Goal: Task Accomplishment & Management: Manage account settings

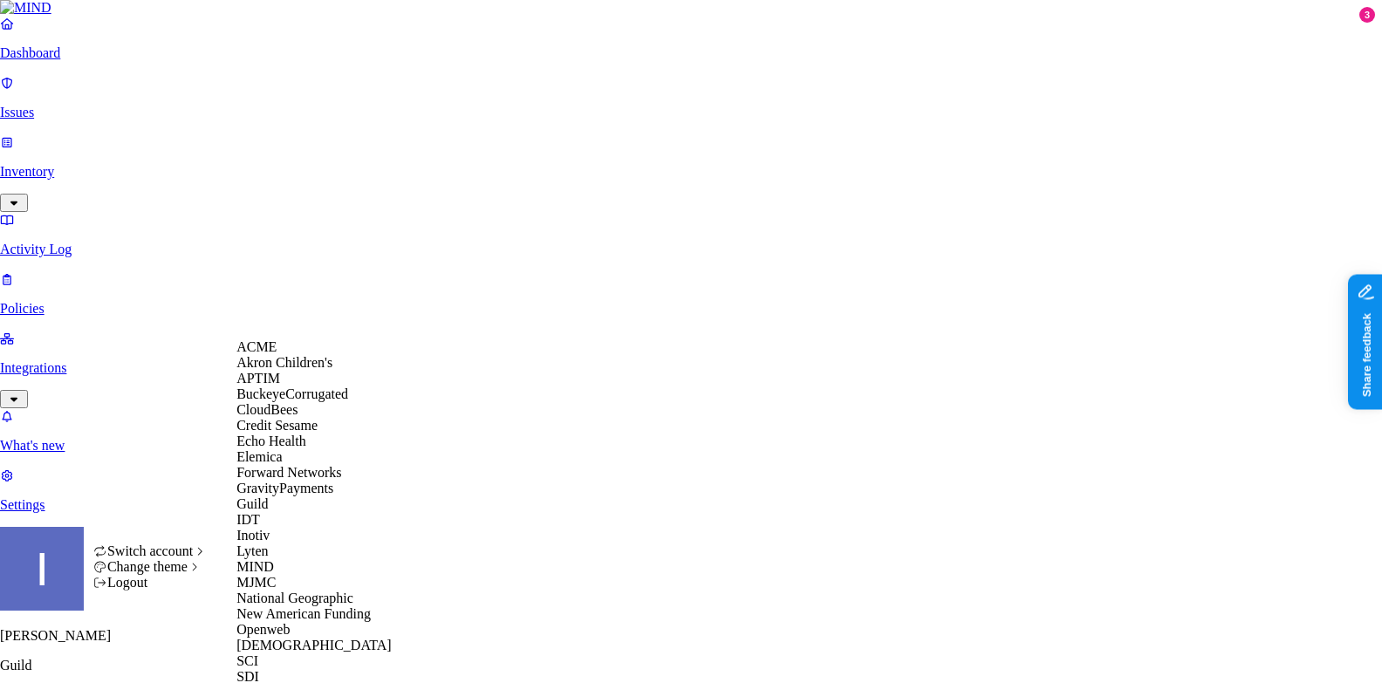
scroll to position [583, 0]
click at [294, 654] on div "SCI" at bounding box center [320, 662] width 169 height 16
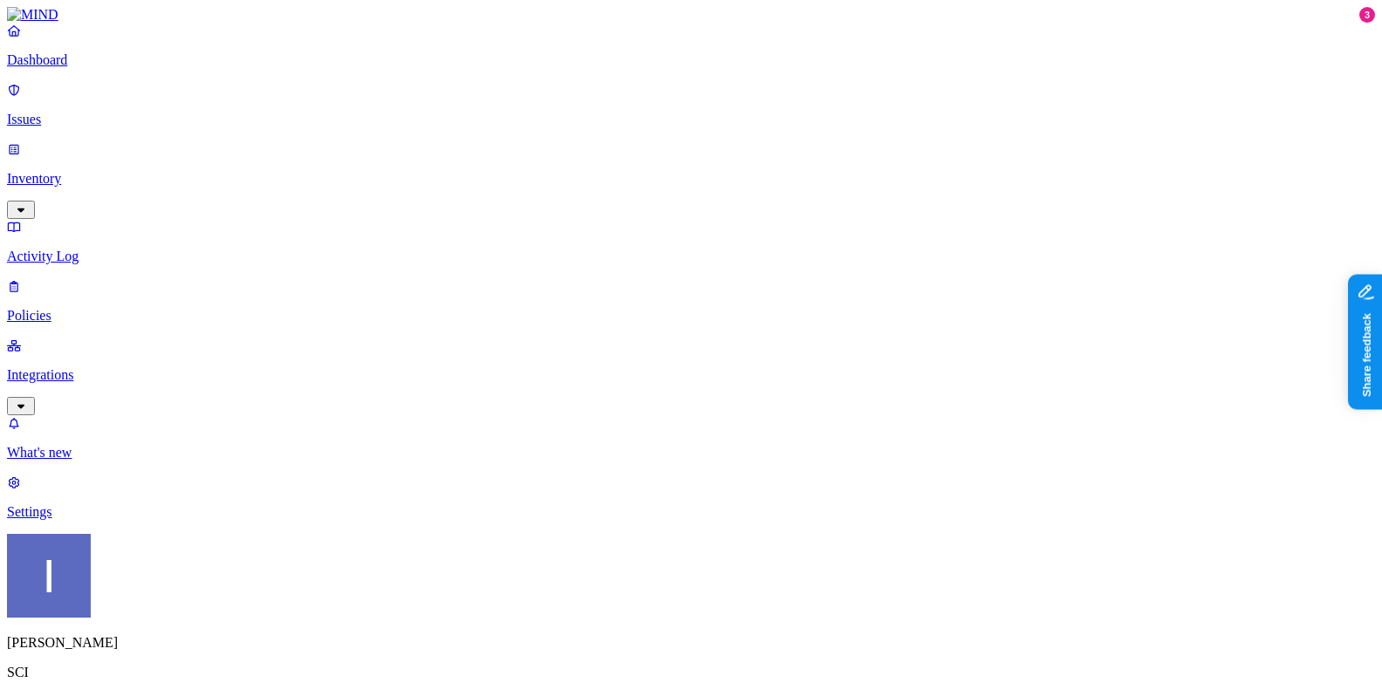
click at [140, 520] on p "Settings" at bounding box center [691, 512] width 1368 height 16
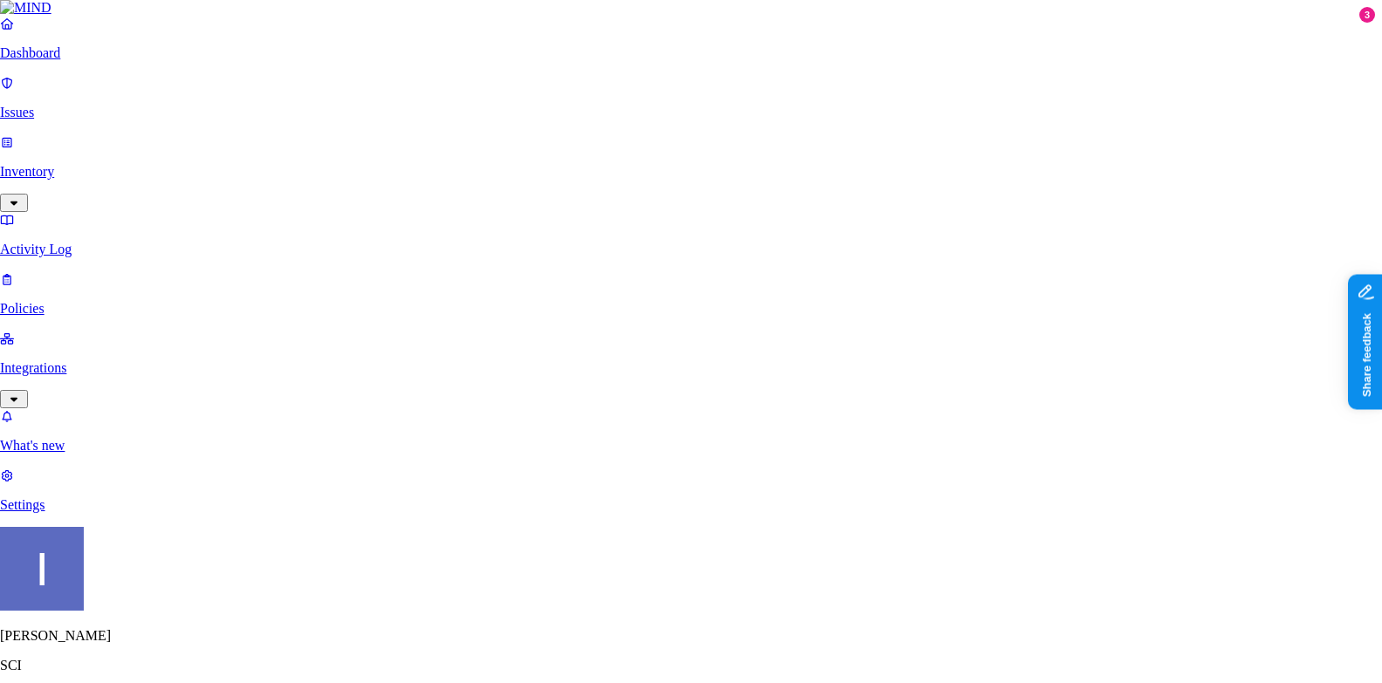
type input "[EMAIL_ADDRESS][DOMAIN_NAME]"
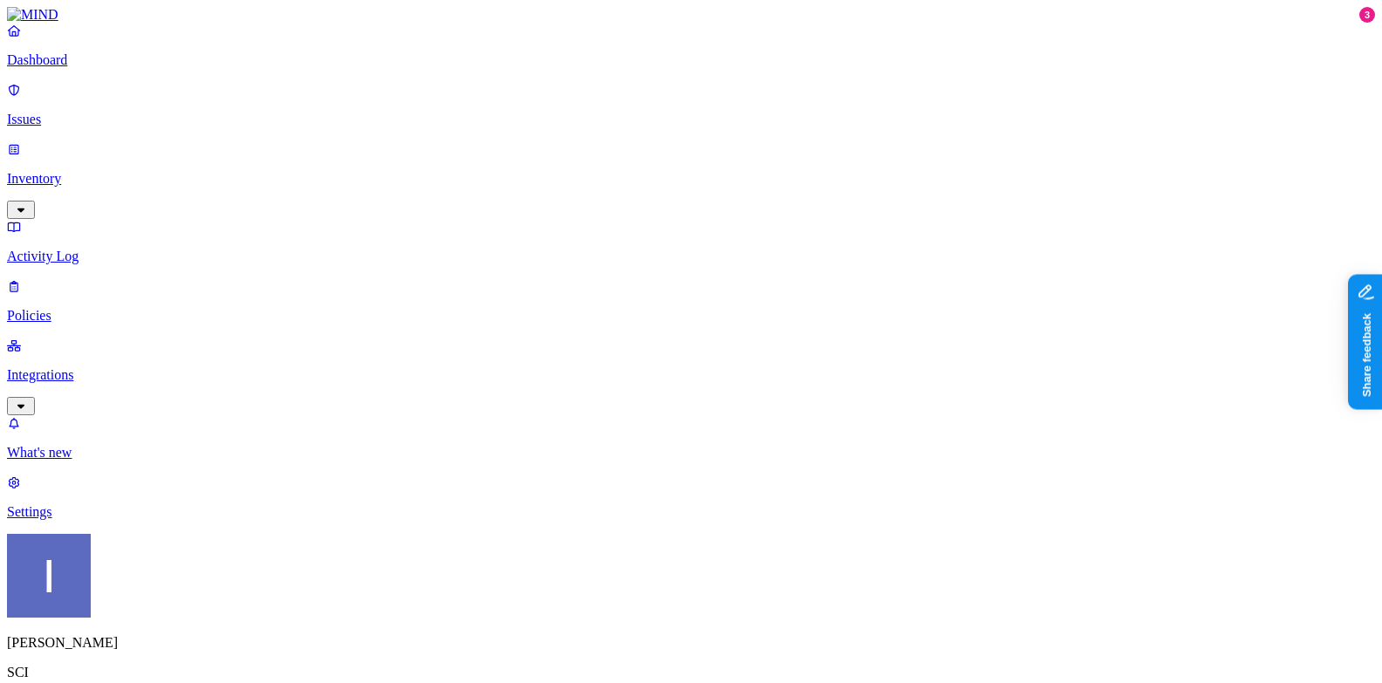
click at [71, 68] on p "Dashboard" at bounding box center [691, 60] width 1368 height 16
click at [72, 461] on p "What's new" at bounding box center [691, 453] width 1368 height 16
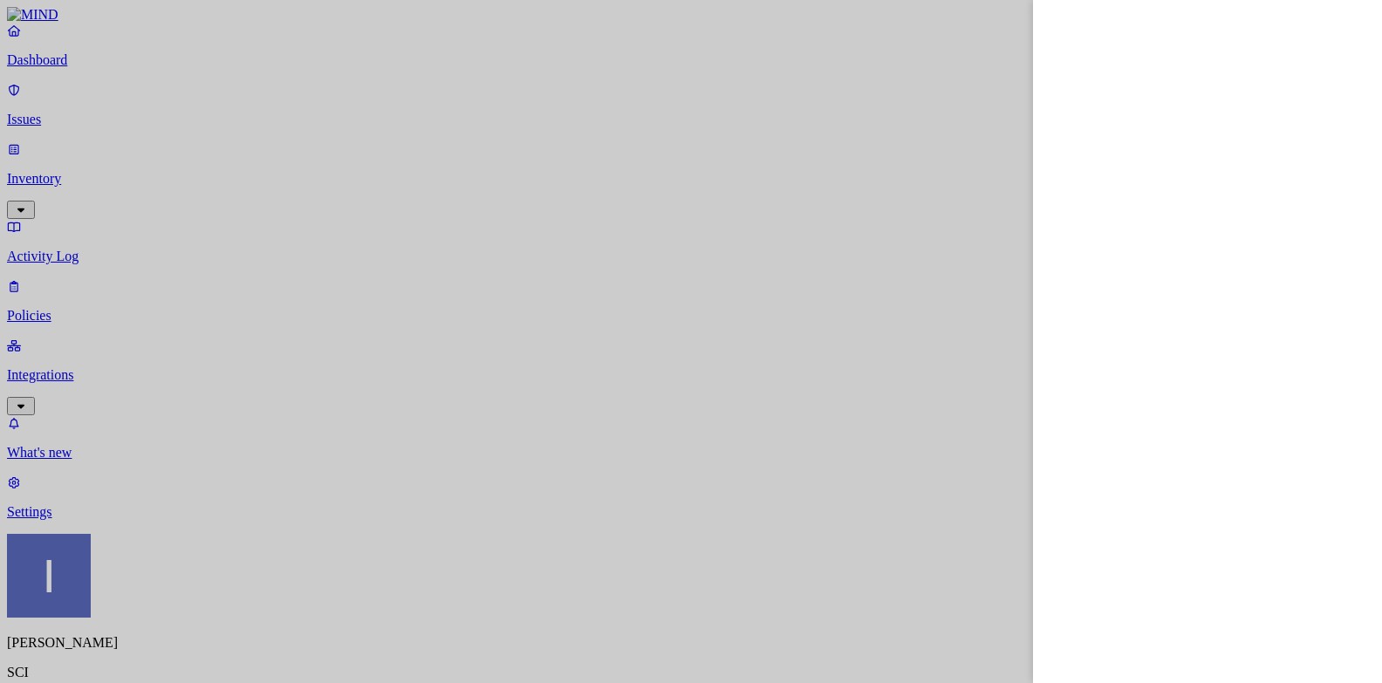
click at [72, 627] on div at bounding box center [691, 341] width 1382 height 683
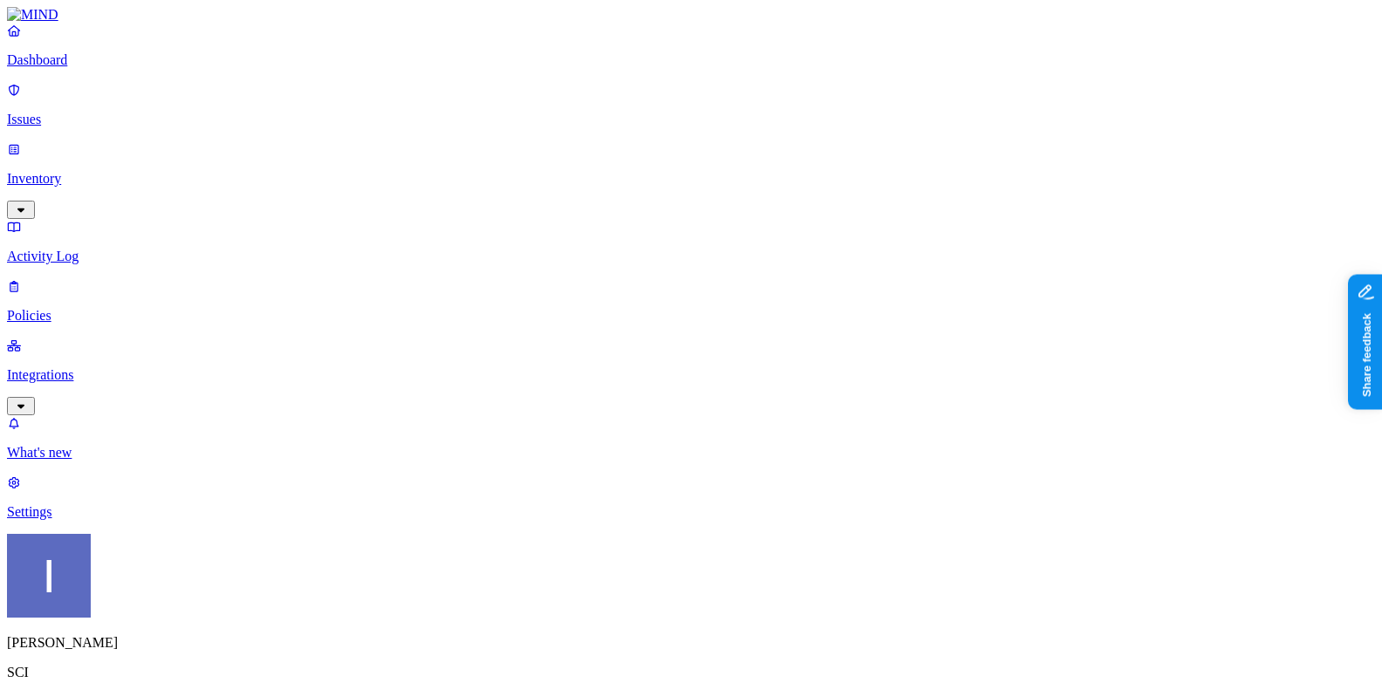
click at [72, 520] on p "Settings" at bounding box center [691, 512] width 1368 height 16
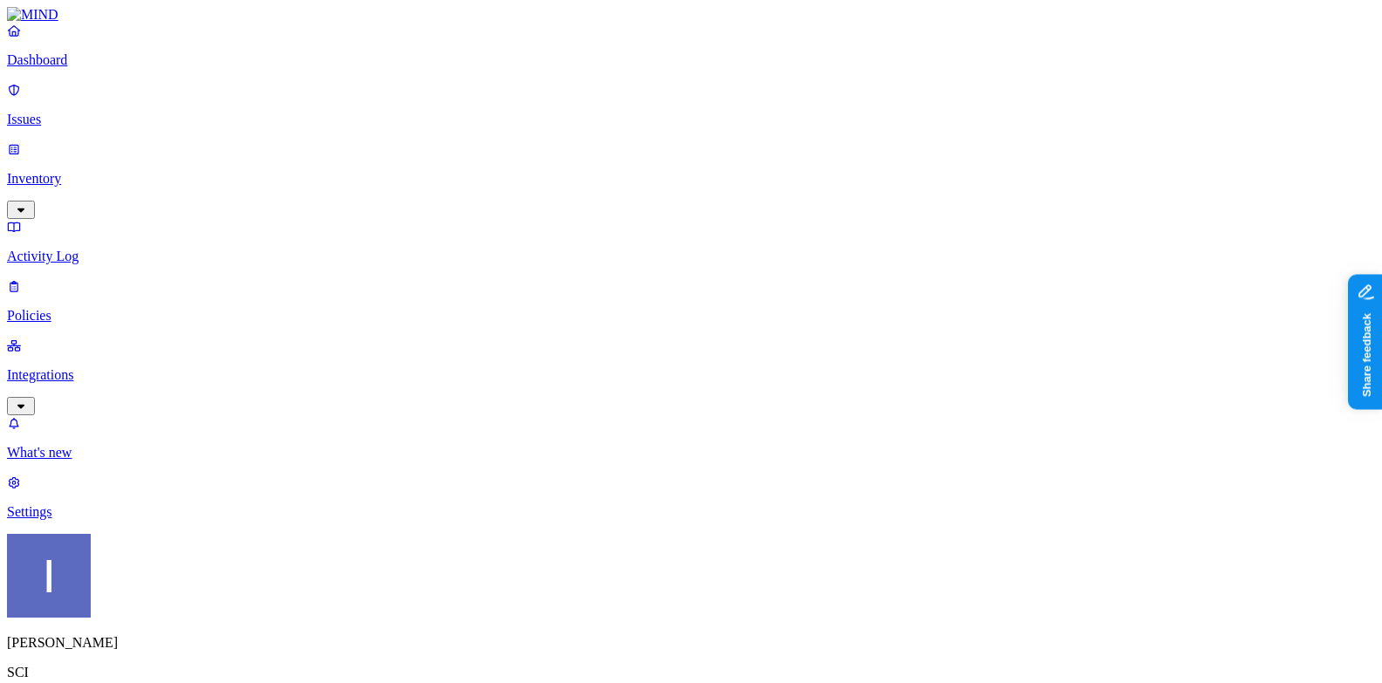
click at [113, 23] on link at bounding box center [691, 15] width 1368 height 16
click at [21, 281] on icon at bounding box center [14, 286] width 14 height 11
click at [32, 141] on link "Inventory" at bounding box center [691, 178] width 1368 height 75
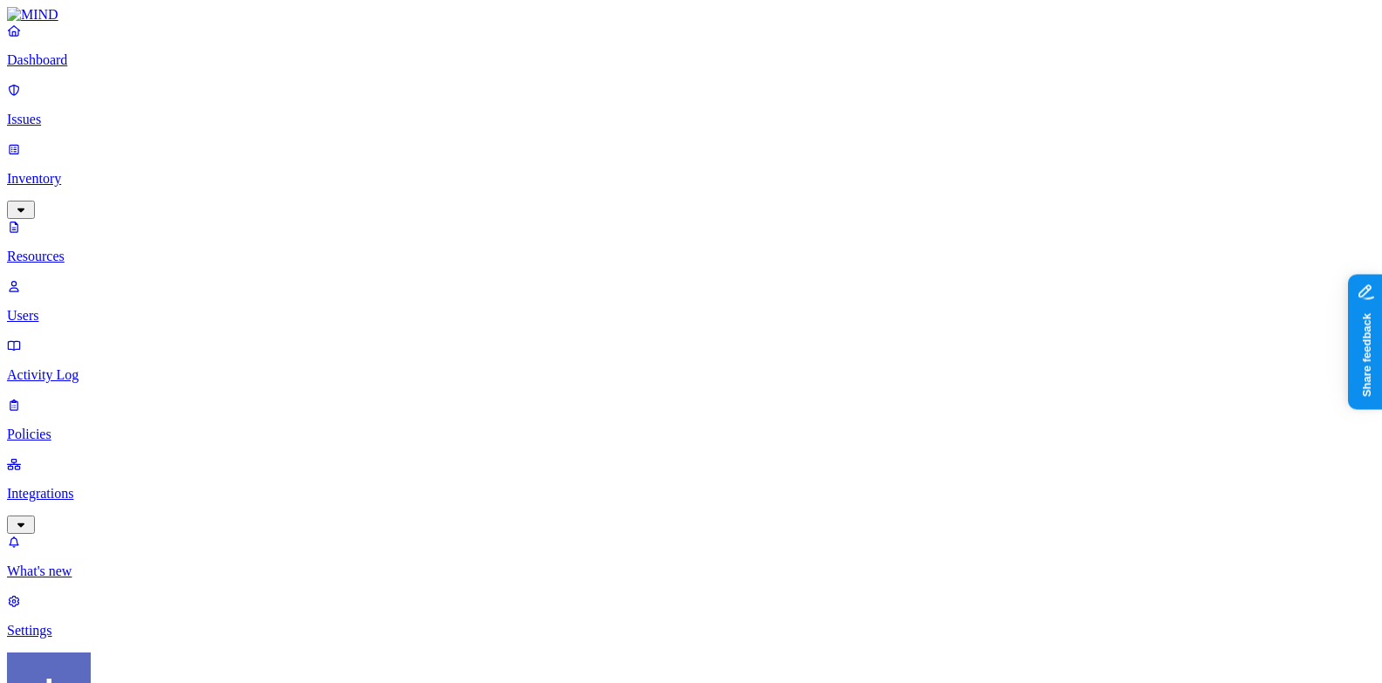
click at [57, 427] on p "Policies" at bounding box center [691, 435] width 1368 height 16
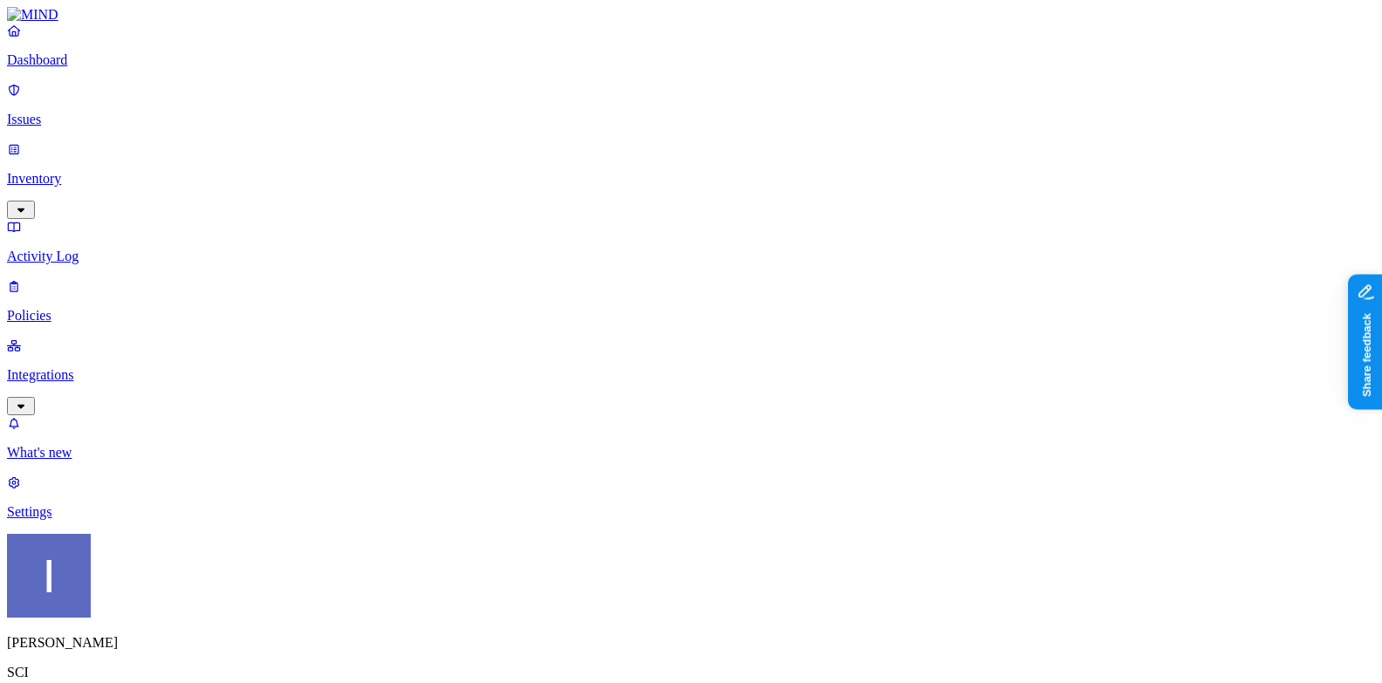
click at [54, 367] on p "Integrations" at bounding box center [691, 375] width 1368 height 16
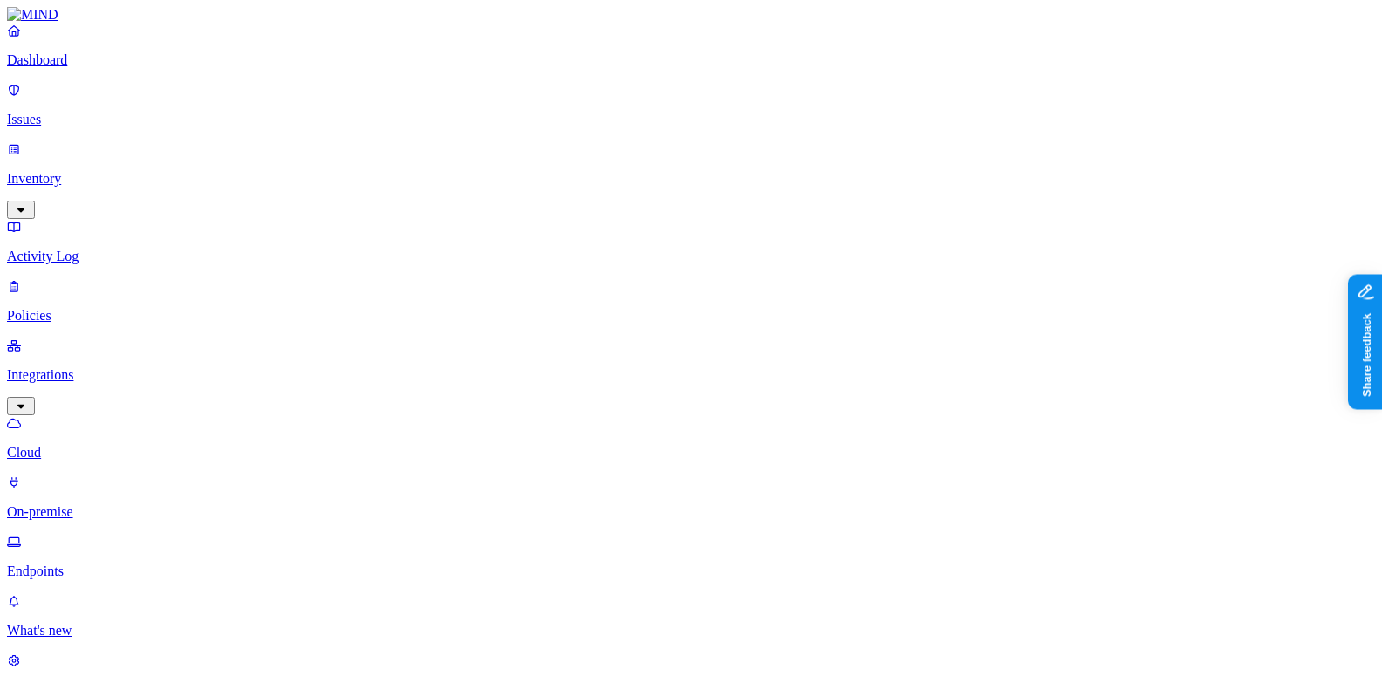
click at [92, 564] on p "Endpoints" at bounding box center [691, 572] width 1368 height 16
click at [94, 504] on p "On-premise" at bounding box center [691, 512] width 1368 height 16
click at [90, 445] on p "Cloud" at bounding box center [691, 453] width 1368 height 16
click at [86, 564] on p "Endpoints" at bounding box center [691, 572] width 1368 height 16
click at [98, 445] on p "Cloud" at bounding box center [691, 453] width 1368 height 16
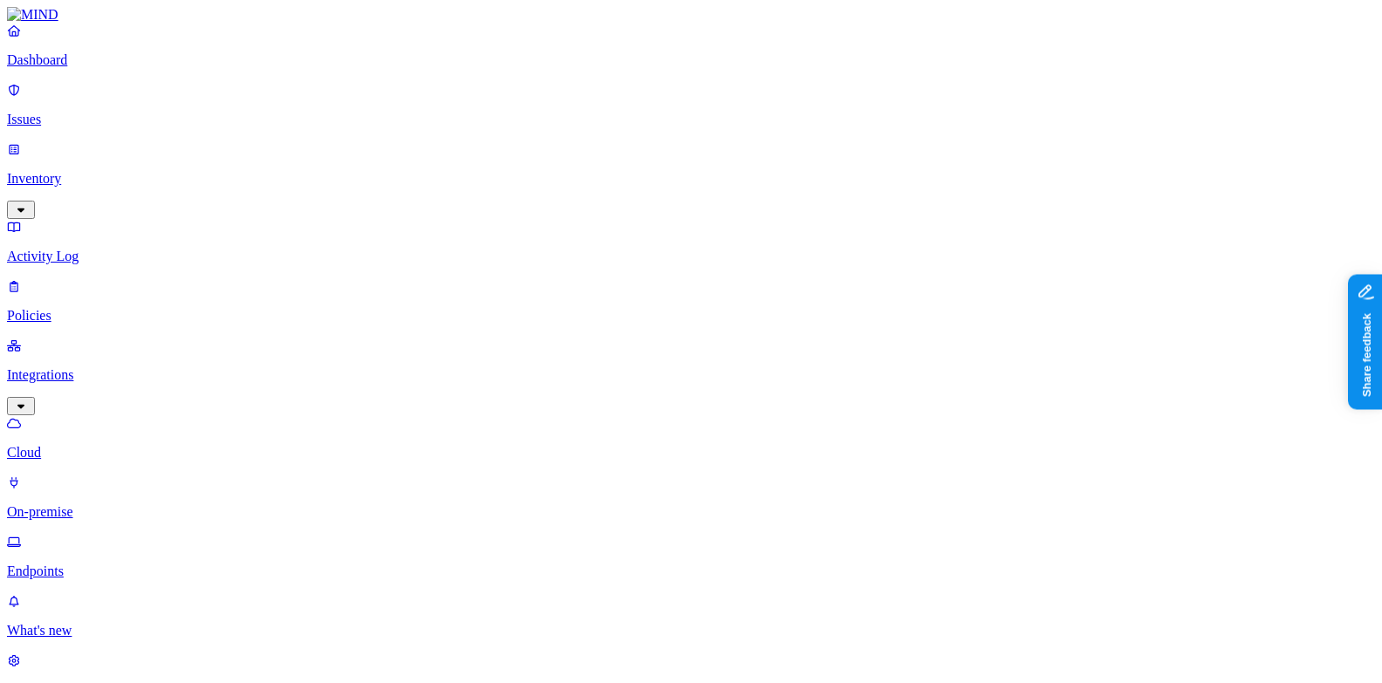
click at [107, 68] on p "Dashboard" at bounding box center [691, 60] width 1368 height 16
